Goal: Task Accomplishment & Management: Use online tool/utility

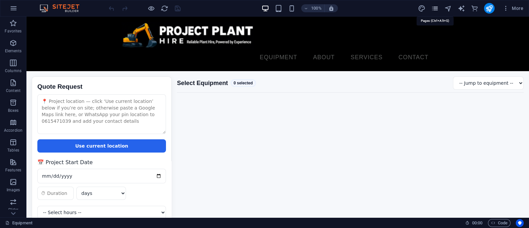
click at [433, 7] on icon "pages" at bounding box center [435, 9] width 8 height 8
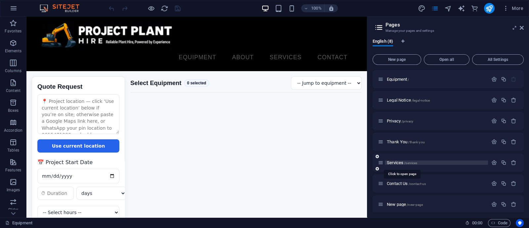
click at [397, 160] on span "Services /services" at bounding box center [402, 162] width 30 height 5
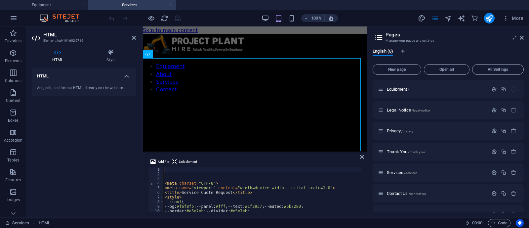
click at [179, 183] on div "< meta charset = "UTF-8" > < meta name = "viewport" content = "width=device-wid…" at bounding box center [390, 193] width 455 height 53
type textarea "<meta charset="UTF-8">"
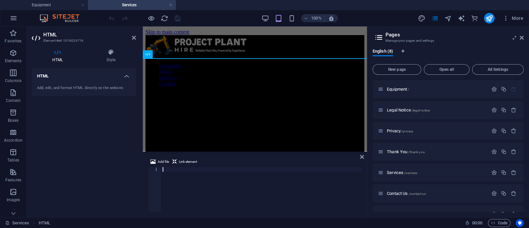
click at [178, 174] on div at bounding box center [261, 193] width 200 height 53
click at [524, 39] on aside "Pages Manage your pages and settings English (8) New page Open all All Settings…" at bounding box center [448, 121] width 162 height 191
click at [173, 175] on div at bounding box center [261, 194] width 200 height 54
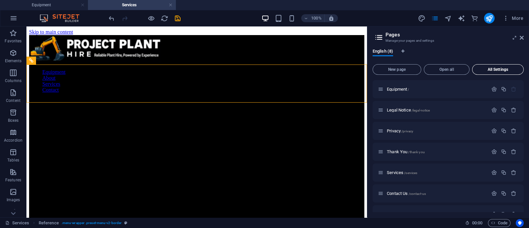
click at [515, 39] on icon at bounding box center [515, 37] width 0 height 5
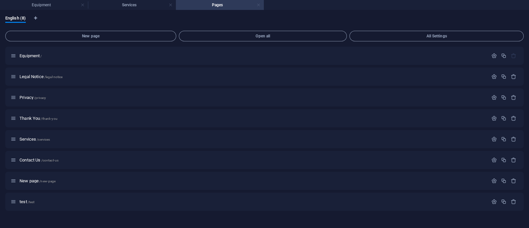
click at [257, 4] on link at bounding box center [259, 5] width 4 height 6
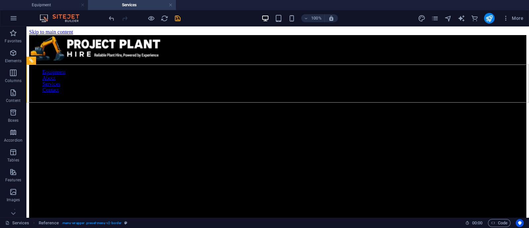
click at [142, 6] on h4 "Services" at bounding box center [132, 4] width 88 height 7
click at [63, 60] on icon at bounding box center [62, 60] width 4 height 7
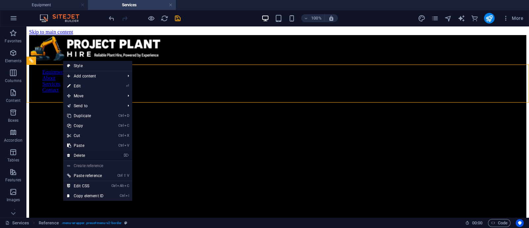
click at [81, 158] on link "⌦ Delete" at bounding box center [85, 155] width 44 height 10
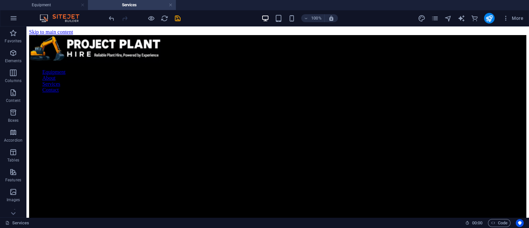
click at [38, 7] on h4 "Equipment" at bounding box center [44, 4] width 88 height 7
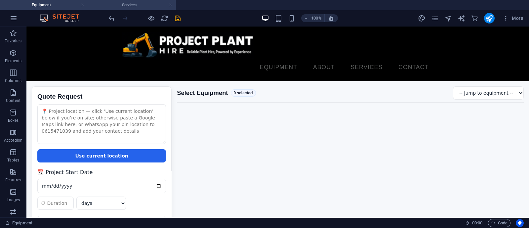
click at [118, 0] on li "Services" at bounding box center [132, 5] width 88 height 10
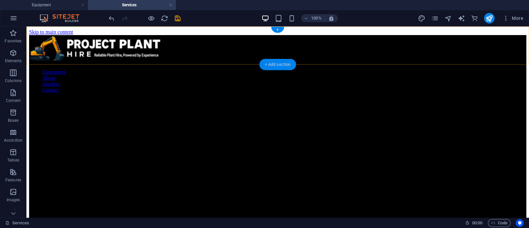
click at [275, 63] on div "+ Add section" at bounding box center [278, 64] width 37 height 11
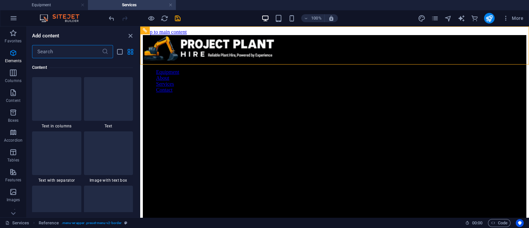
scroll to position [1157, 0]
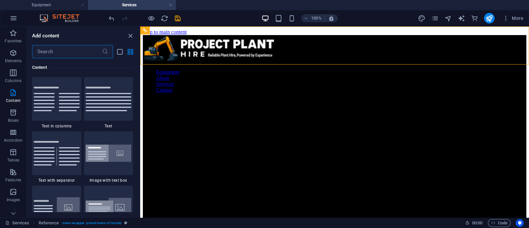
click at [65, 52] on input "text" at bounding box center [67, 51] width 70 height 13
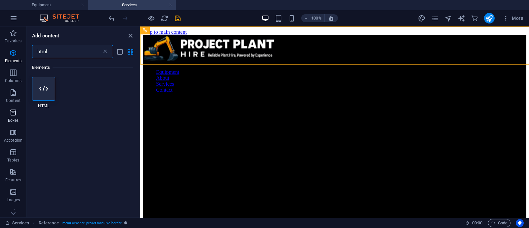
scroll to position [0, 0]
type input "html"
click at [40, 91] on icon at bounding box center [43, 89] width 9 height 9
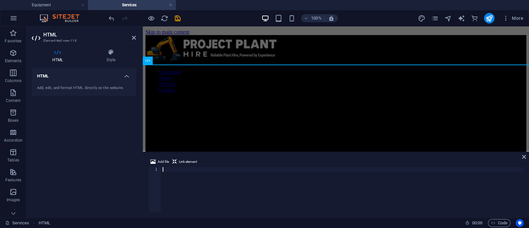
type textarea "</html>"
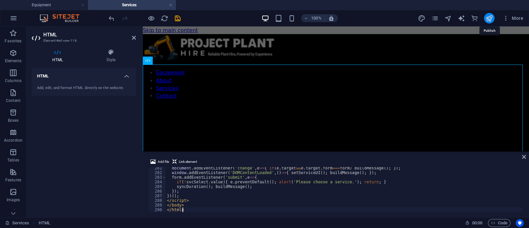
click at [490, 17] on icon "publish" at bounding box center [490, 19] width 8 height 8
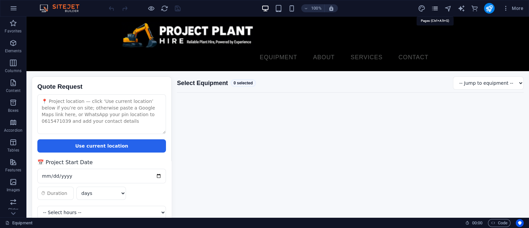
click at [438, 7] on icon "pages" at bounding box center [435, 9] width 8 height 8
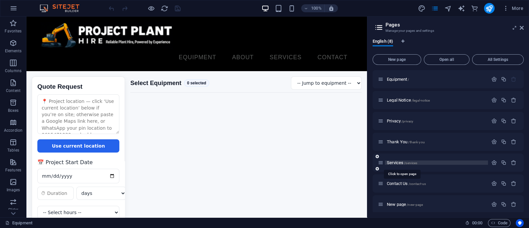
click at [402, 164] on span "Services /services" at bounding box center [402, 162] width 30 height 5
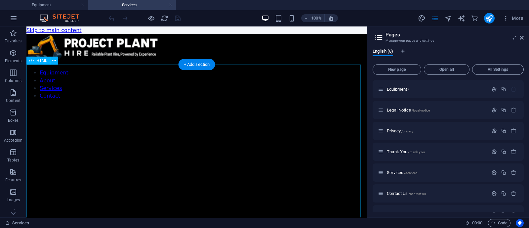
click at [402, 175] on div "Services /services" at bounding box center [433, 173] width 110 height 8
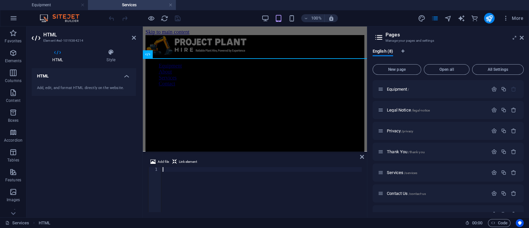
type textarea "</html>"
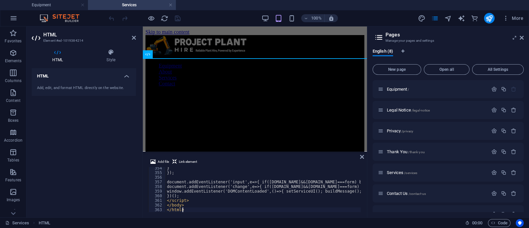
scroll to position [1636, 0]
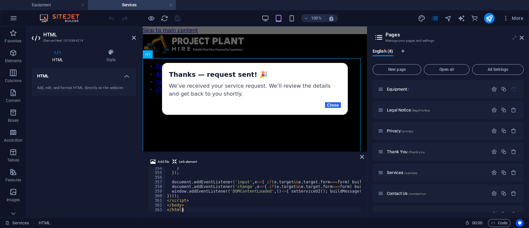
drag, startPoint x: 525, startPoint y: 37, endPoint x: 516, endPoint y: 39, distance: 8.6
click at [525, 37] on aside "Pages Manage your pages and settings English (8) New page Open all All Settings…" at bounding box center [448, 121] width 162 height 191
click at [524, 37] on aside "Pages Manage your pages and settings English (8) New page Open all All Settings…" at bounding box center [448, 121] width 162 height 191
click at [522, 37] on icon at bounding box center [522, 37] width 4 height 5
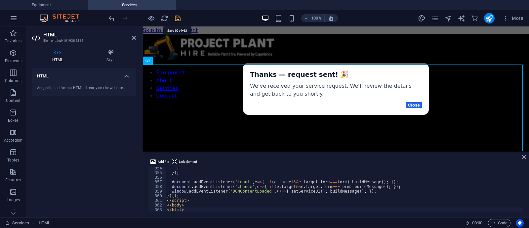
click at [177, 19] on icon "save" at bounding box center [178, 19] width 8 height 8
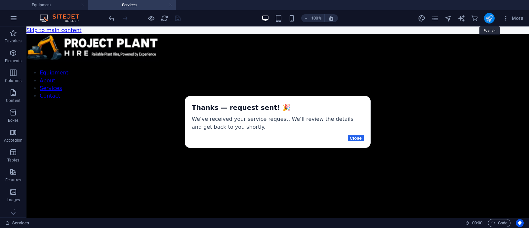
click at [491, 16] on icon "publish" at bounding box center [490, 19] width 8 height 8
